Goal: Task Accomplishment & Management: Manage account settings

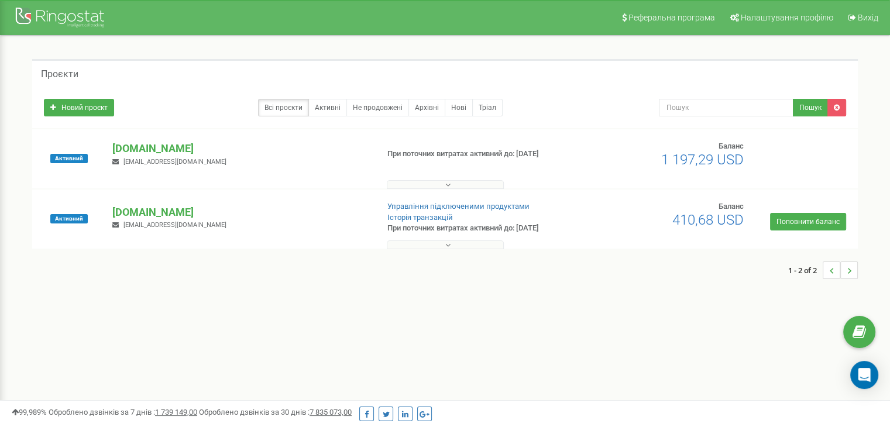
click at [152, 149] on p "[DOMAIN_NAME]" at bounding box center [240, 148] width 256 height 15
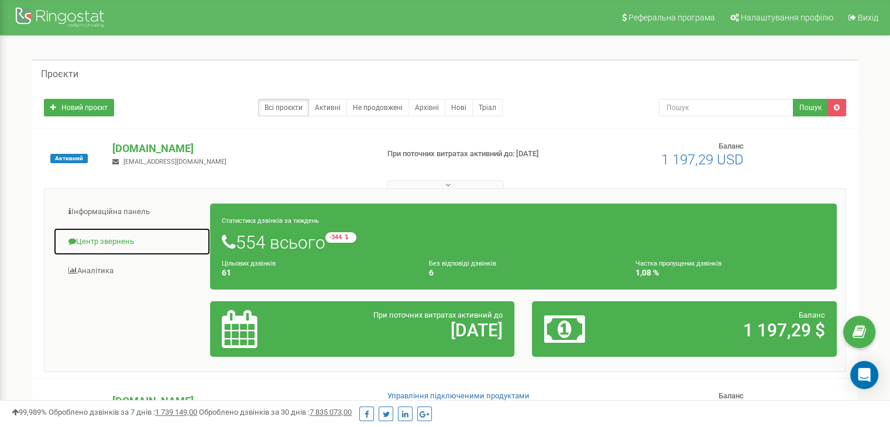
click at [101, 237] on link "Центр звернень" at bounding box center [131, 242] width 157 height 29
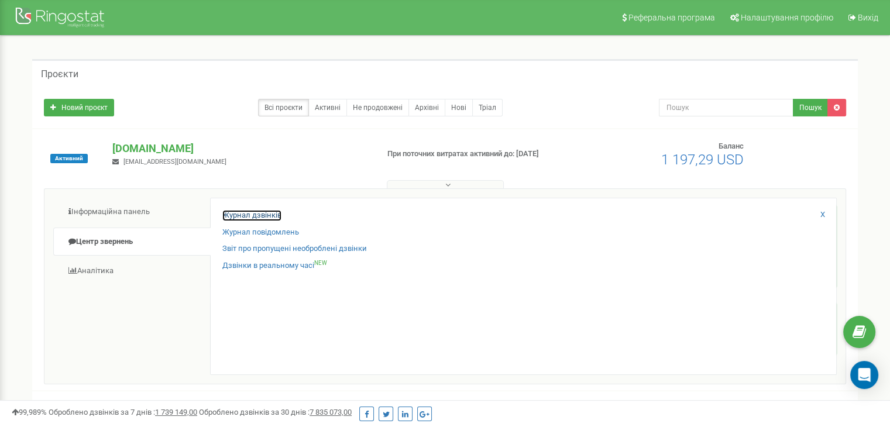
click at [225, 215] on link "Журнал дзвінків" at bounding box center [251, 215] width 59 height 11
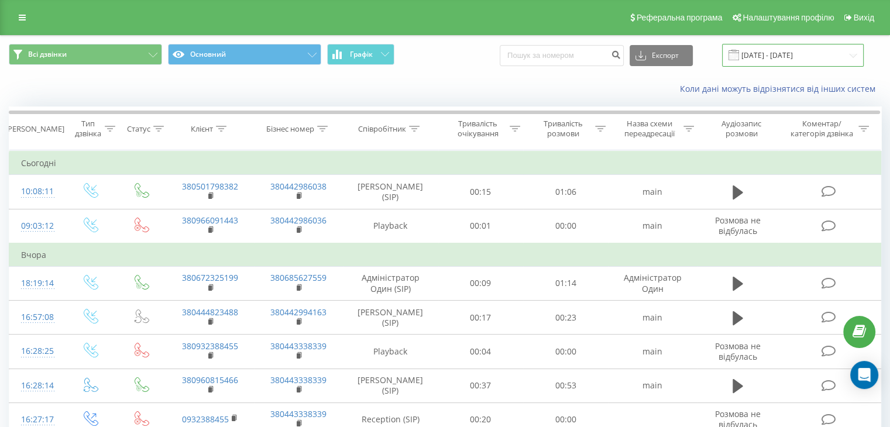
click at [843, 56] on input "[DATE] - [DATE]" at bounding box center [793, 55] width 142 height 23
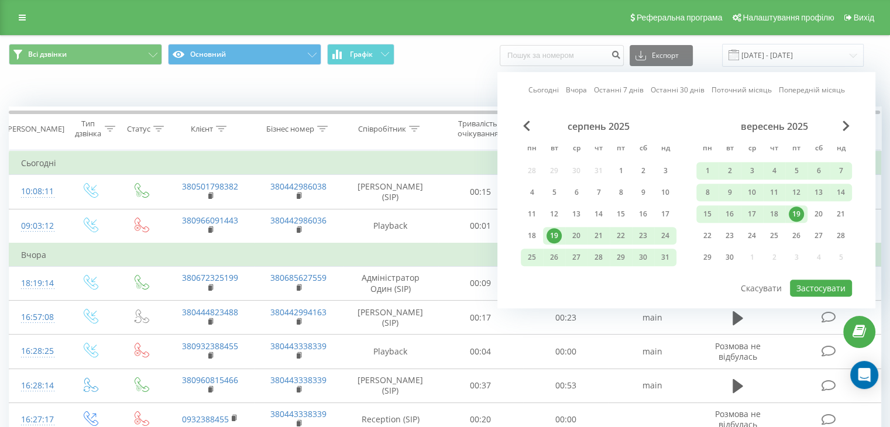
click at [798, 212] on div "19" at bounding box center [796, 214] width 15 height 15
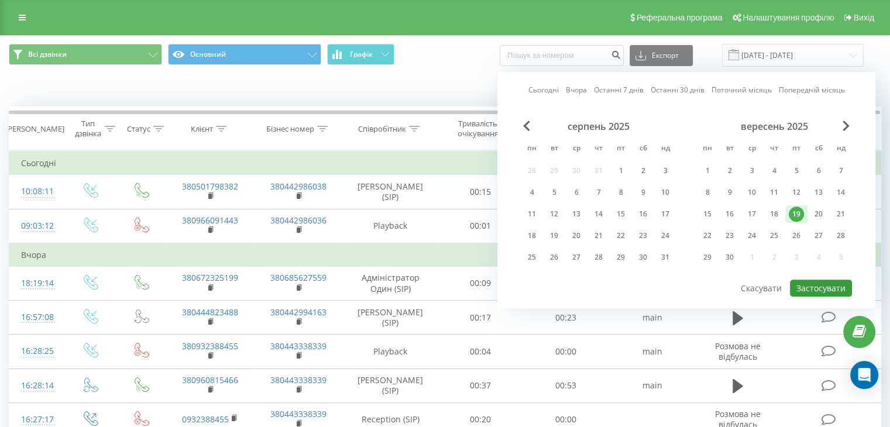
click at [820, 286] on button "Застосувати" at bounding box center [821, 288] width 62 height 17
type input "19.09.2025 - 19.09.2025"
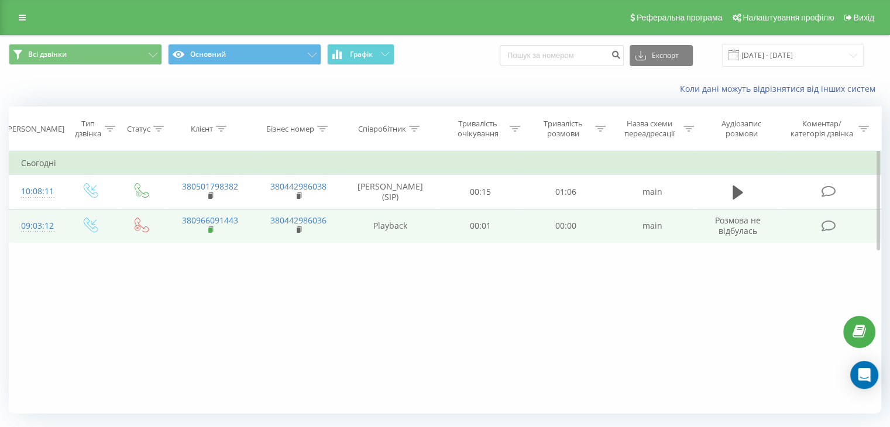
click at [210, 233] on rect at bounding box center [210, 230] width 4 height 5
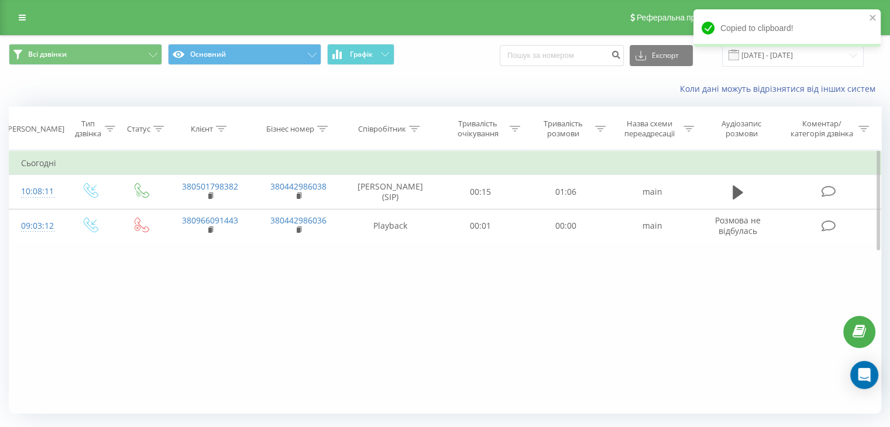
click at [81, 310] on div "Фільтрувати за умовою Дорівнює Введіть значення Скасувати OK Фільтрувати за умо…" at bounding box center [445, 281] width 873 height 263
click at [20, 8] on div "Реферальна програма Налаштування профілю Вихід" at bounding box center [445, 17] width 890 height 35
click at [20, 23] on link at bounding box center [22, 17] width 21 height 16
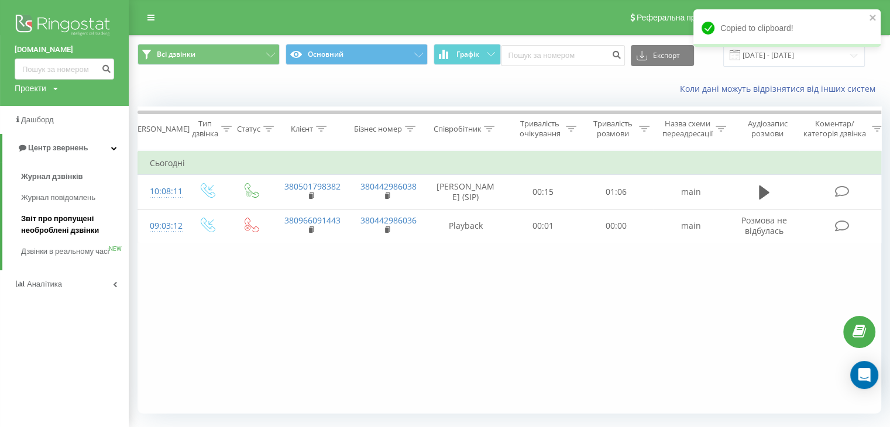
click at [37, 225] on span "Звіт про пропущені необроблені дзвінки" at bounding box center [72, 224] width 102 height 23
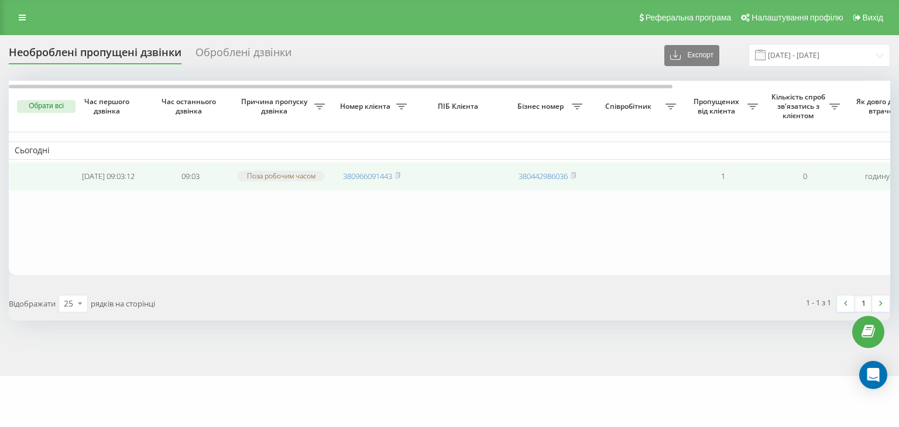
click at [82, 174] on td "2025-09-19 09:03:12" at bounding box center [108, 176] width 82 height 29
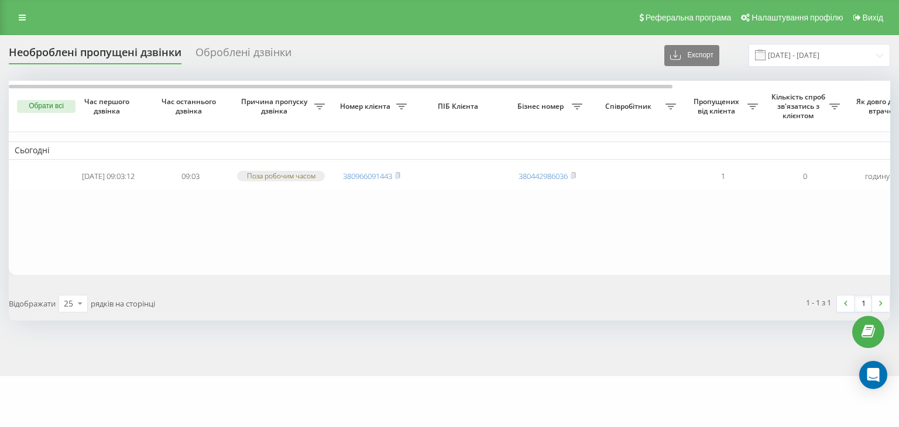
click at [66, 110] on button "Обрати всі" at bounding box center [46, 106] width 59 height 13
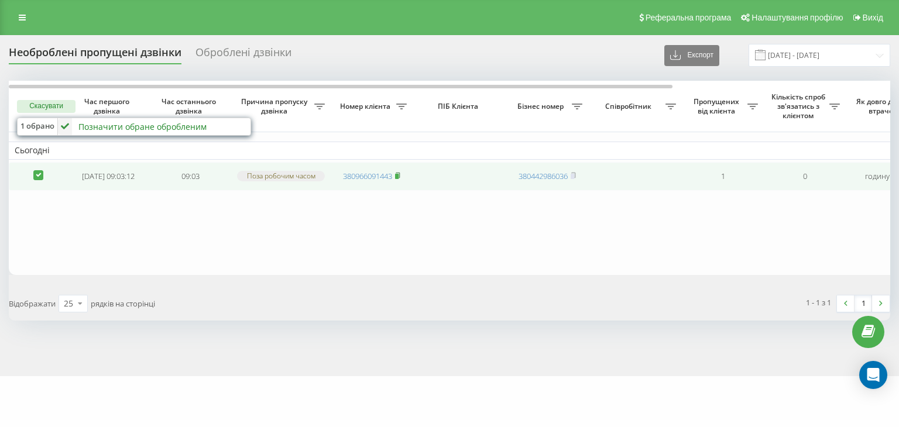
click at [399, 178] on rect at bounding box center [397, 176] width 4 height 5
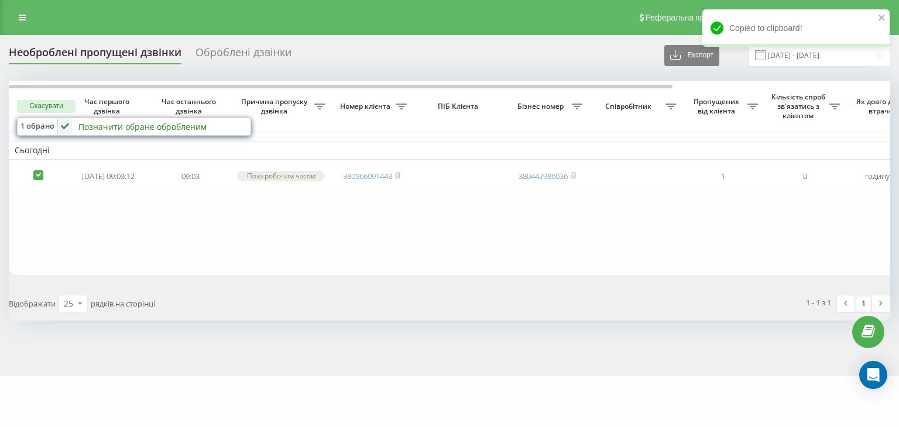
click at [123, 129] on div "Позначити обране обробленим" at bounding box center [142, 126] width 128 height 11
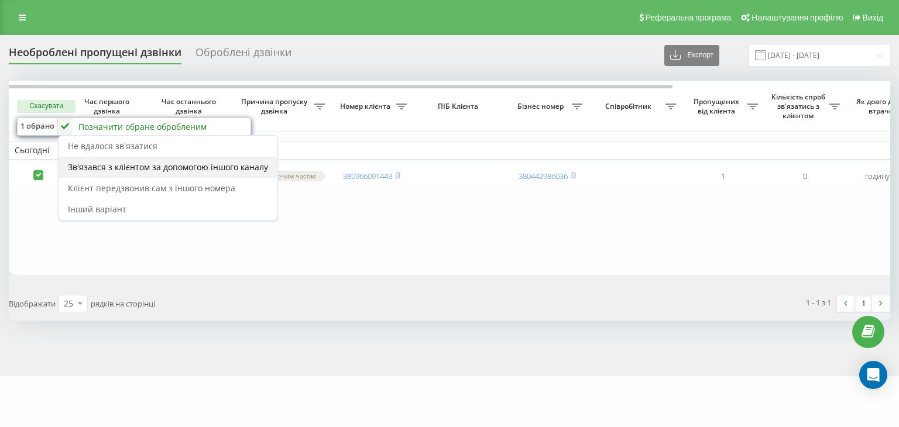
click at [113, 169] on span "Зв'язався з клієнтом за допомогою іншого каналу" at bounding box center [168, 167] width 200 height 11
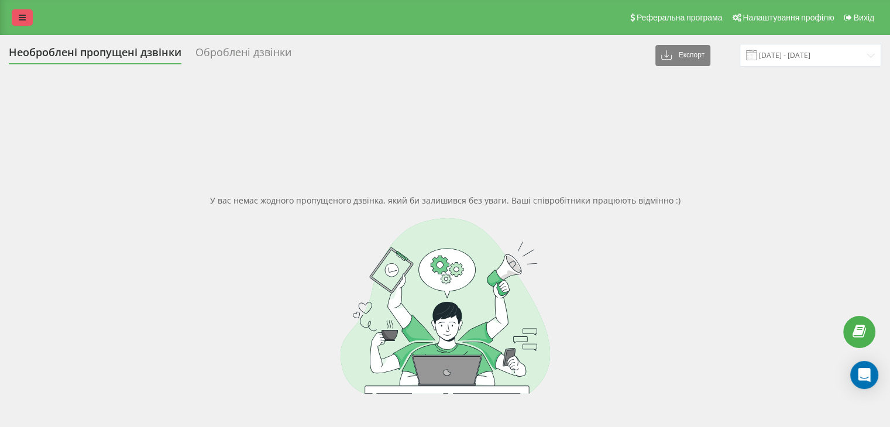
click at [26, 12] on link at bounding box center [22, 17] width 21 height 16
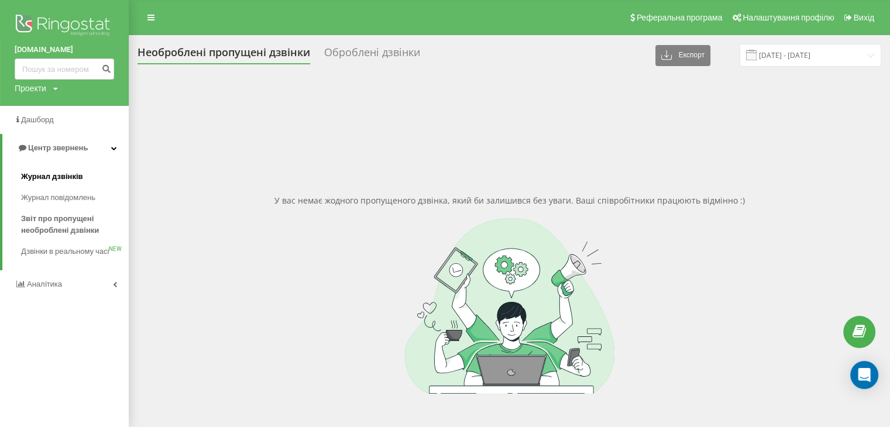
click at [33, 171] on span "Журнал дзвінків" at bounding box center [52, 177] width 62 height 12
